Goal: Task Accomplishment & Management: Use online tool/utility

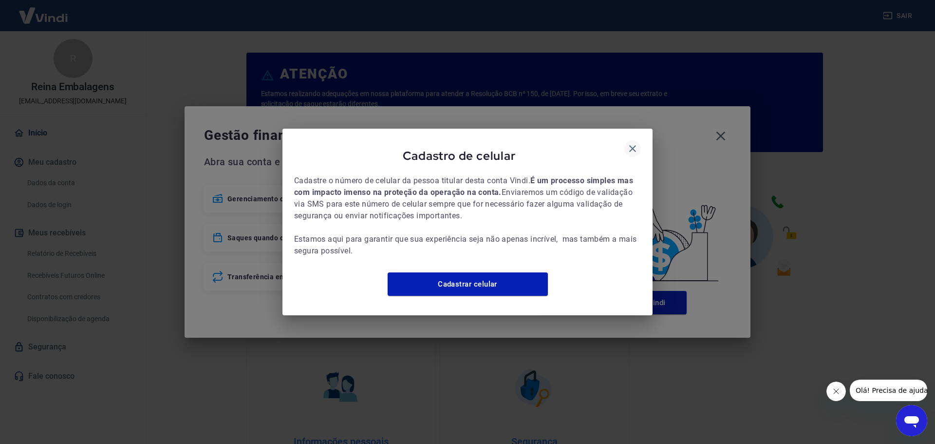
click at [633, 143] on icon "button" at bounding box center [633, 149] width 12 height 12
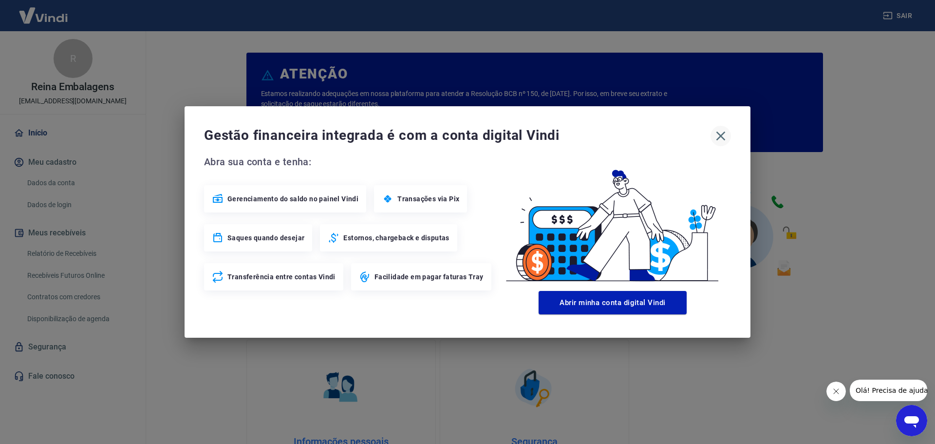
click at [728, 136] on icon "button" at bounding box center [721, 136] width 16 height 16
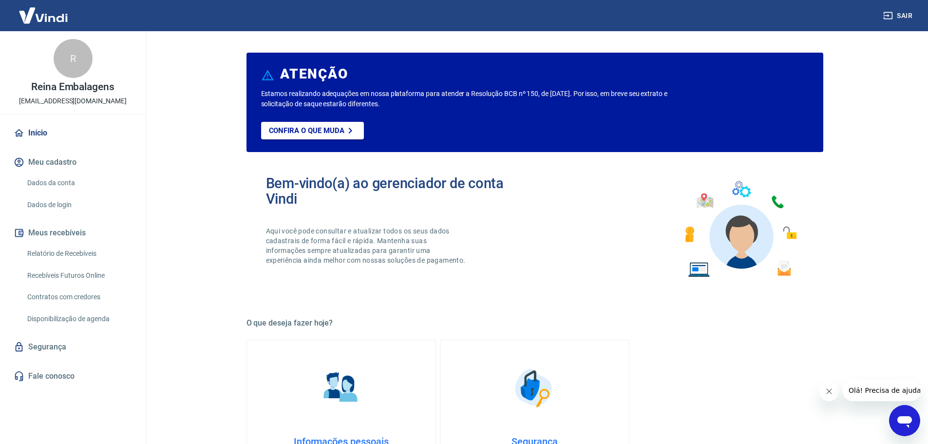
click at [88, 252] on link "Relatório de Recebíveis" at bounding box center [78, 254] width 111 height 20
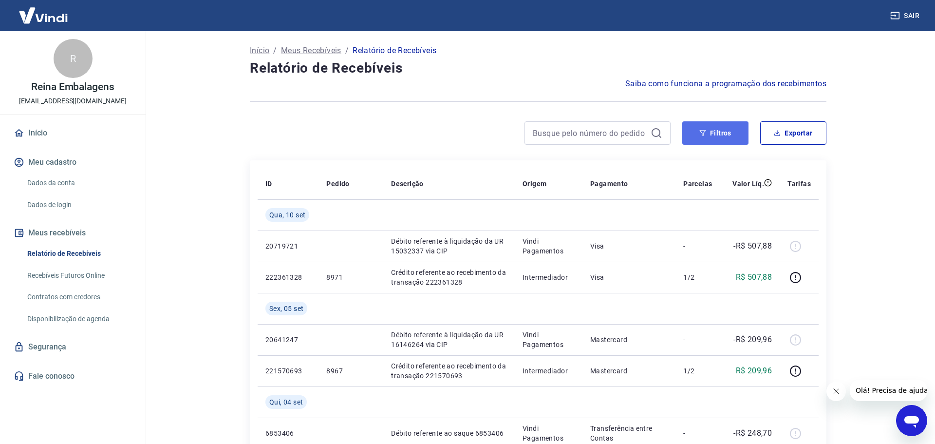
click at [699, 131] on icon "button" at bounding box center [702, 133] width 7 height 7
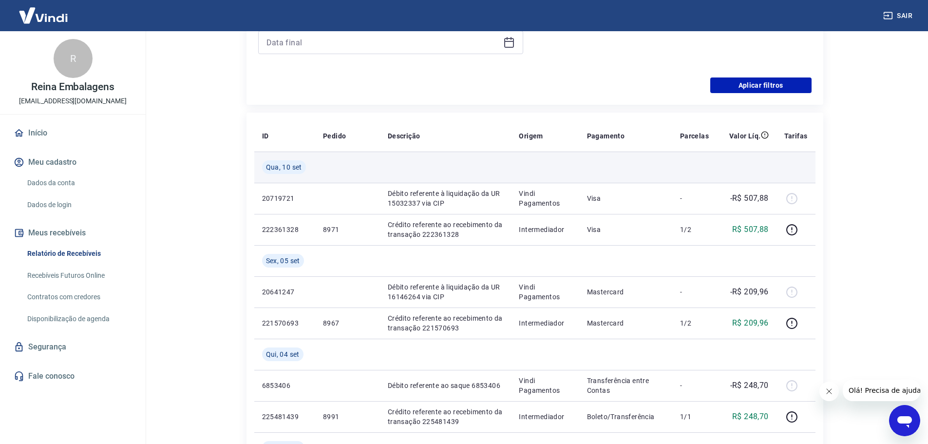
scroll to position [292, 0]
